Goal: Check status

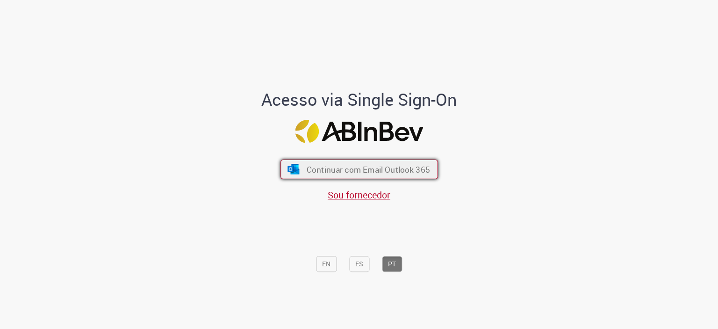
click at [336, 174] on span "Continuar com Email Outlook 365" at bounding box center [367, 169] width 123 height 11
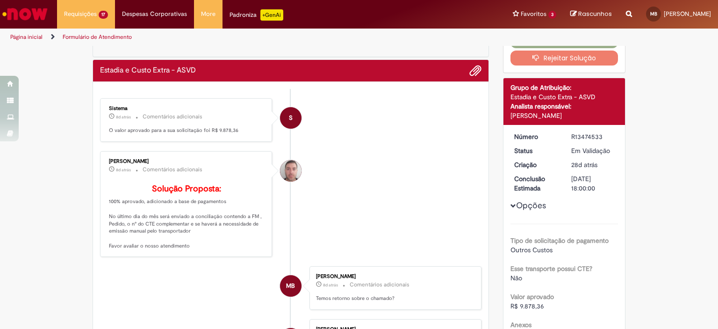
scroll to position [43, 0]
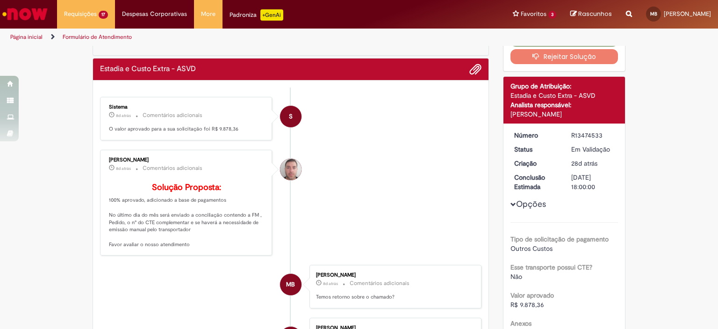
click at [586, 132] on div "R13474533" at bounding box center [592, 134] width 43 height 9
copy div "R13474533"
